Goal: Task Accomplishment & Management: Complete application form

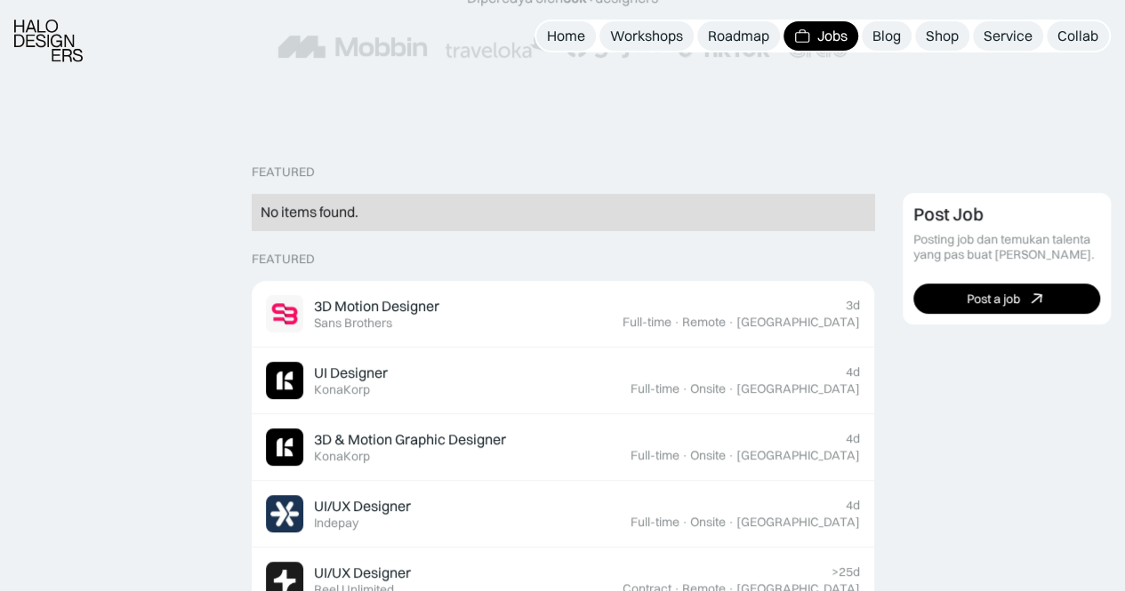
scroll to position [445, 0]
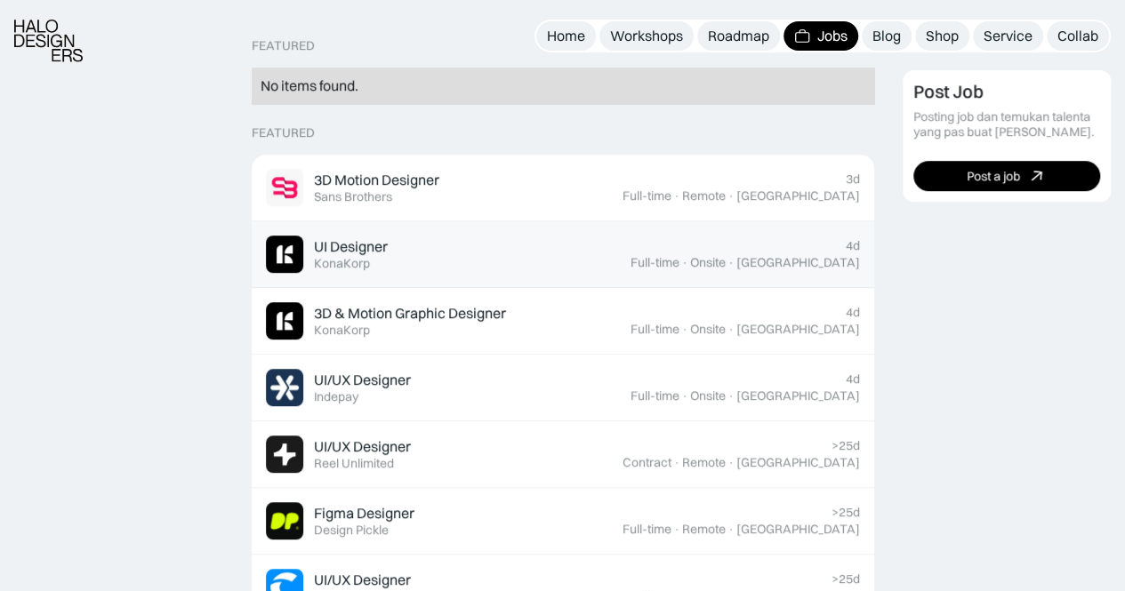
click at [350, 256] on div "KonaKorp" at bounding box center [342, 263] width 56 height 15
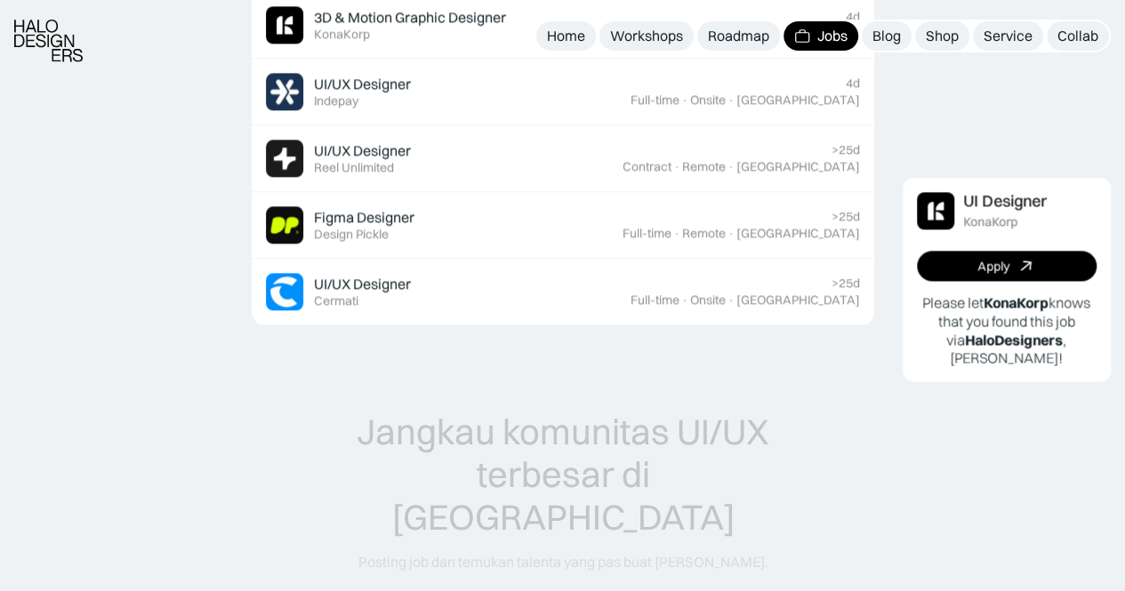
scroll to position [1245, 0]
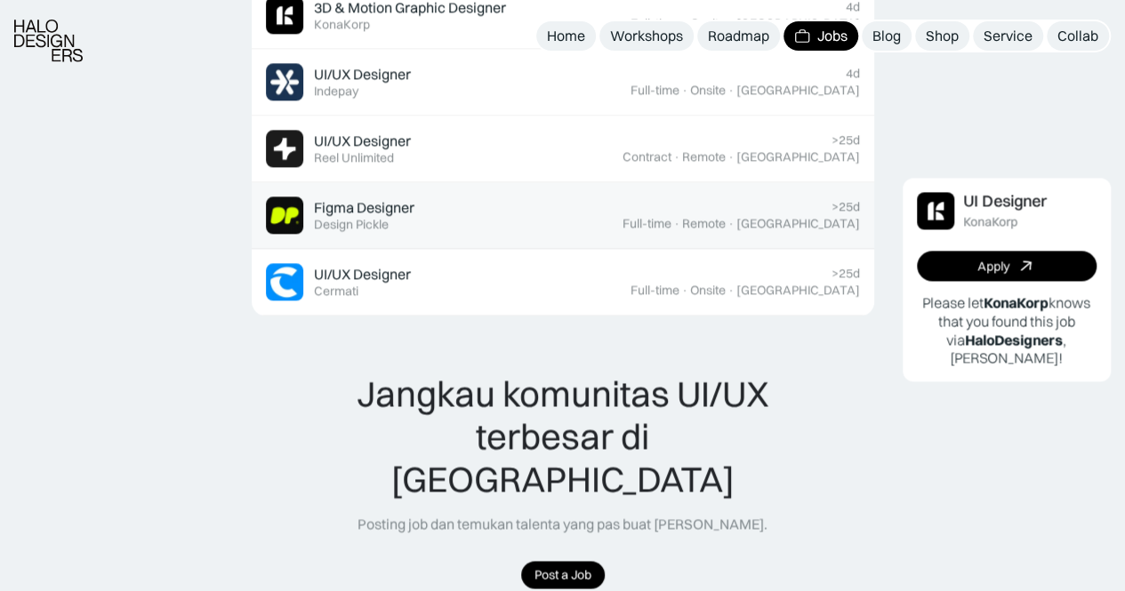
click at [470, 213] on div "Figma Designer Featured Design Pickle" at bounding box center [444, 215] width 357 height 37
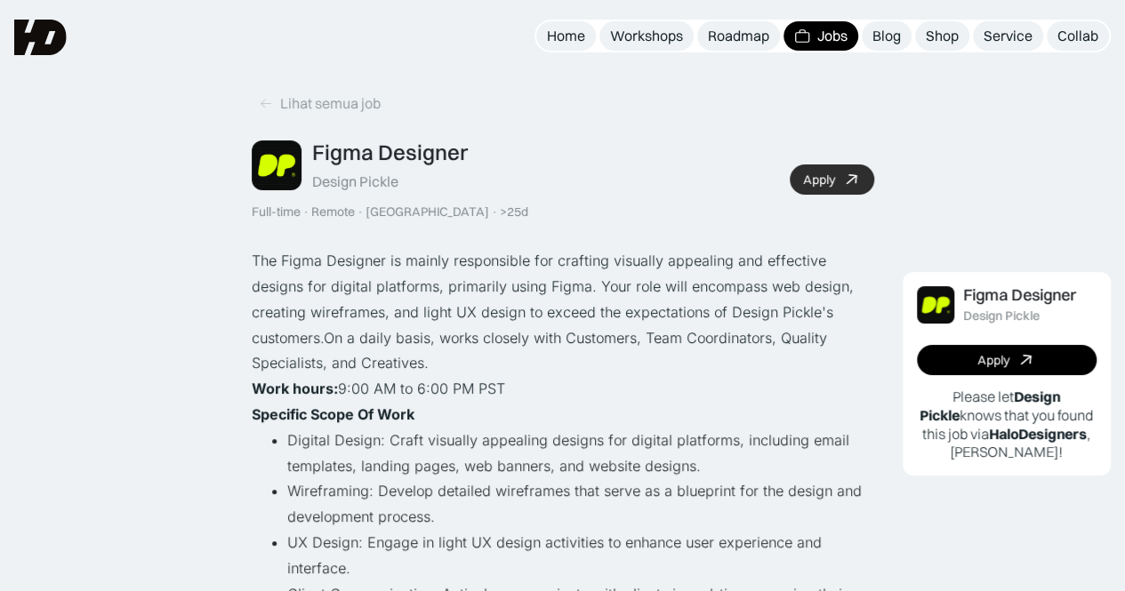
click at [825, 173] on div "Apply" at bounding box center [819, 180] width 32 height 15
